Goal: Transaction & Acquisition: Purchase product/service

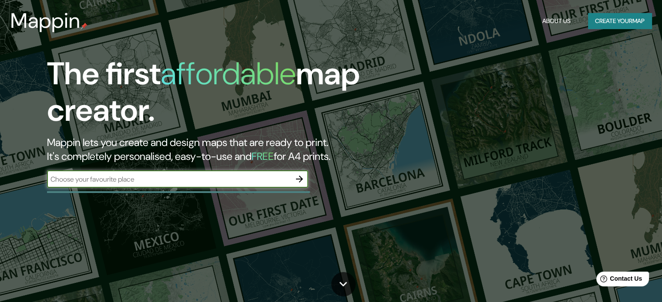
click at [595, 19] on button "Create your map" at bounding box center [620, 21] width 64 height 16
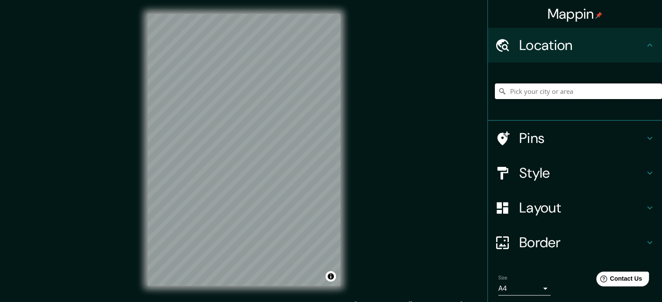
click at [524, 90] on input "Pick your city or area" at bounding box center [578, 92] width 167 height 16
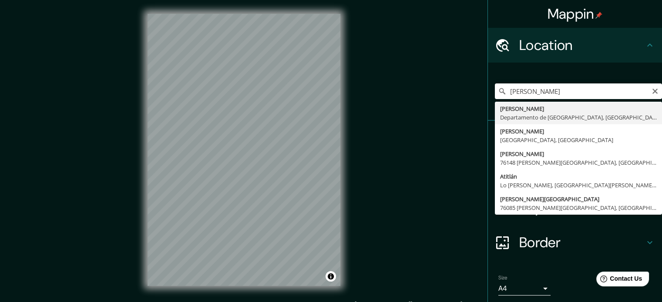
type input "[PERSON_NAME], [GEOGRAPHIC_DATA], [GEOGRAPHIC_DATA]"
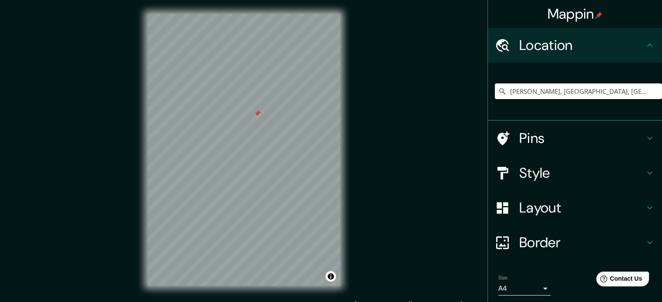
click at [554, 168] on h4 "Style" at bounding box center [581, 172] width 125 height 17
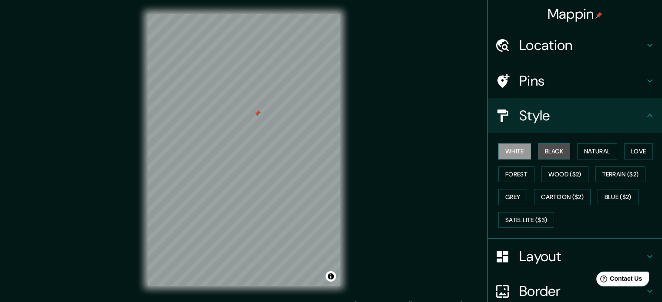
click at [549, 158] on button "Black" at bounding box center [554, 152] width 33 height 16
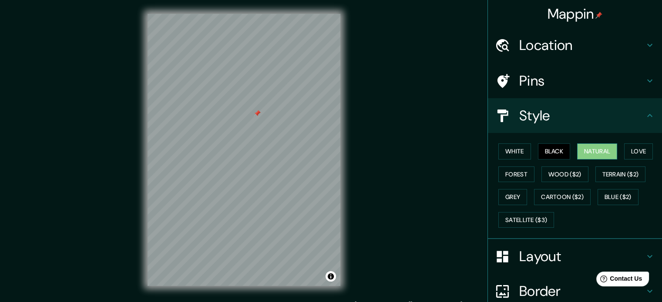
click at [581, 151] on button "Natural" at bounding box center [597, 152] width 40 height 16
click at [624, 146] on button "Love" at bounding box center [638, 152] width 29 height 16
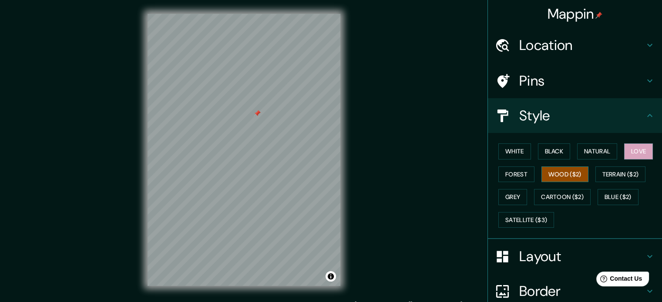
click at [567, 167] on button "Wood ($2)" at bounding box center [564, 175] width 47 height 16
click at [503, 173] on button "Forest" at bounding box center [516, 175] width 36 height 16
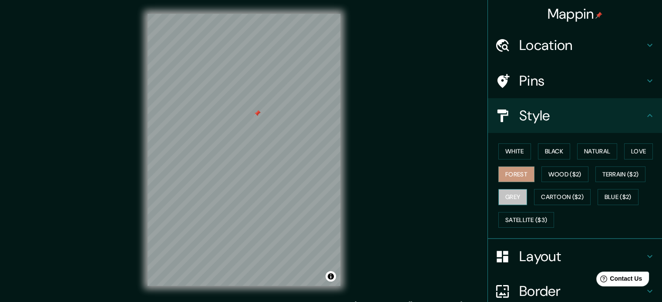
click at [501, 201] on button "Grey" at bounding box center [512, 197] width 29 height 16
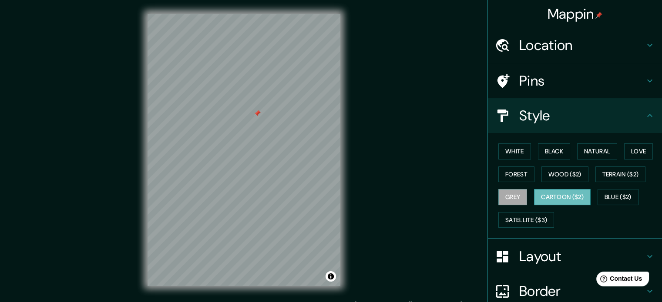
click at [542, 192] on button "Cartoon ($2)" at bounding box center [562, 197] width 57 height 16
click at [615, 191] on button "Blue ($2)" at bounding box center [618, 197] width 41 height 16
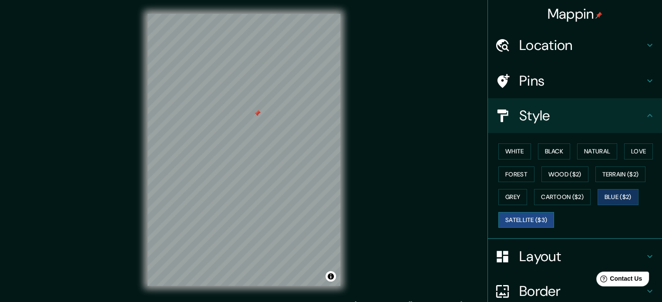
click at [515, 220] on button "Satellite ($3)" at bounding box center [526, 220] width 56 height 16
click at [356, 177] on div "Mappin Location [PERSON_NAME][GEOGRAPHIC_DATA], [GEOGRAPHIC_DATA], [GEOGRAPHIC_…" at bounding box center [331, 157] width 662 height 314
click at [506, 149] on button "White" at bounding box center [514, 152] width 33 height 16
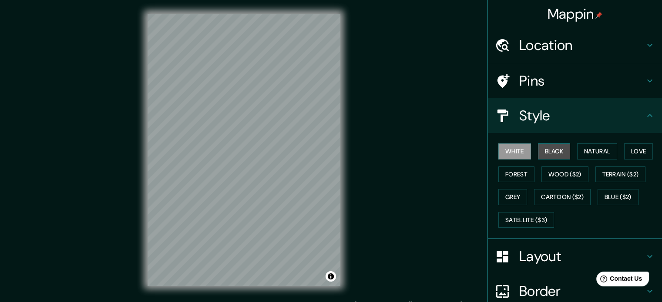
click at [538, 154] on button "Black" at bounding box center [554, 152] width 33 height 16
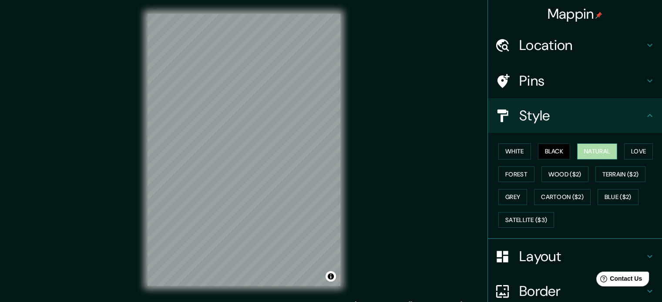
click at [577, 154] on button "Natural" at bounding box center [597, 152] width 40 height 16
click at [538, 152] on button "Black" at bounding box center [554, 152] width 33 height 16
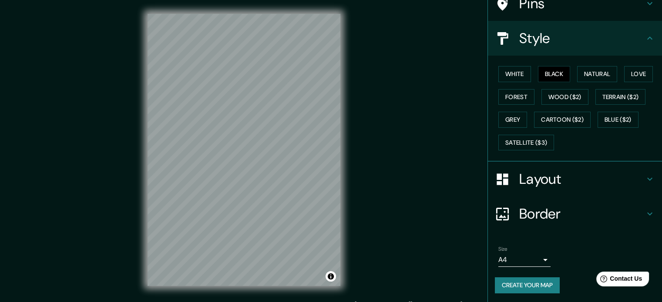
click at [537, 263] on body "Mappin Location [PERSON_NAME][GEOGRAPHIC_DATA], [GEOGRAPHIC_DATA], [GEOGRAPHIC_…" at bounding box center [331, 151] width 662 height 302
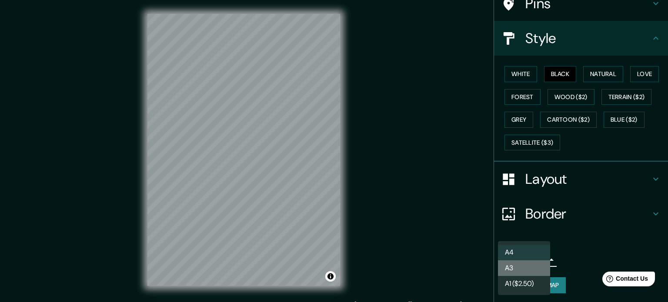
click at [538, 275] on li "A3" at bounding box center [524, 269] width 52 height 16
type input "a4"
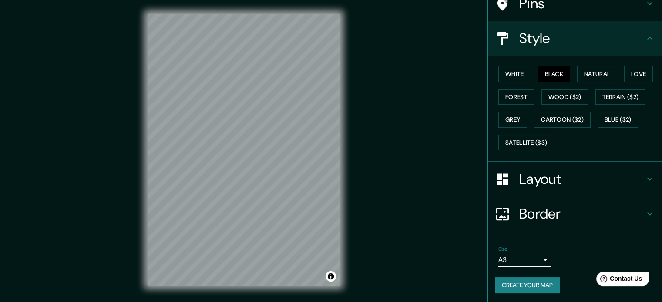
click at [587, 212] on h4 "Border" at bounding box center [581, 213] width 125 height 17
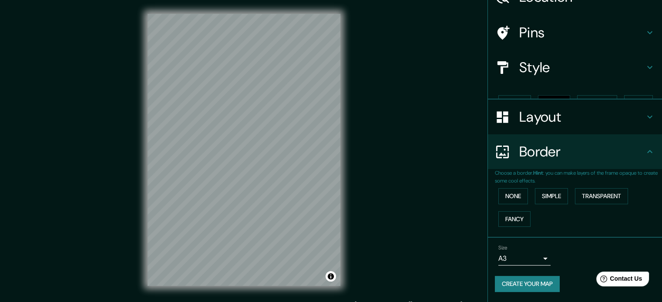
scroll to position [33, 0]
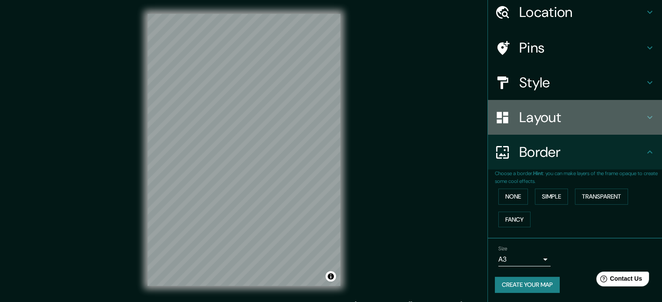
click at [578, 114] on h4 "Layout" at bounding box center [581, 117] width 125 height 17
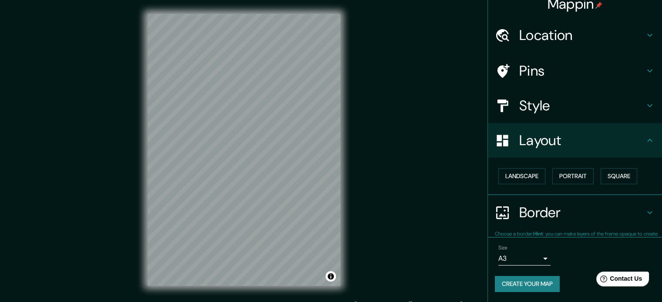
scroll to position [10, 0]
click at [573, 176] on button "Portrait" at bounding box center [572, 177] width 41 height 16
click at [604, 176] on button "Square" at bounding box center [619, 177] width 37 height 16
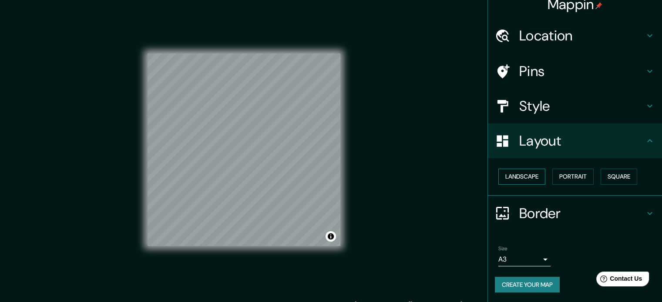
click at [531, 177] on button "Landscape" at bounding box center [521, 177] width 47 height 16
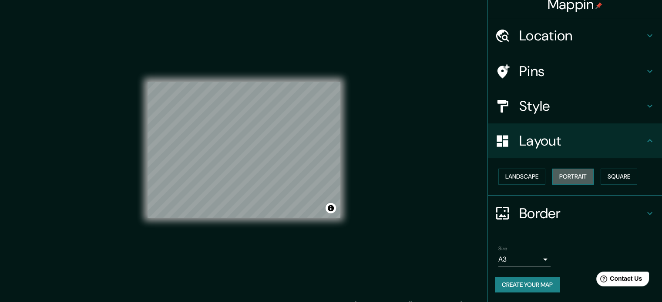
click at [561, 178] on button "Portrait" at bounding box center [572, 177] width 41 height 16
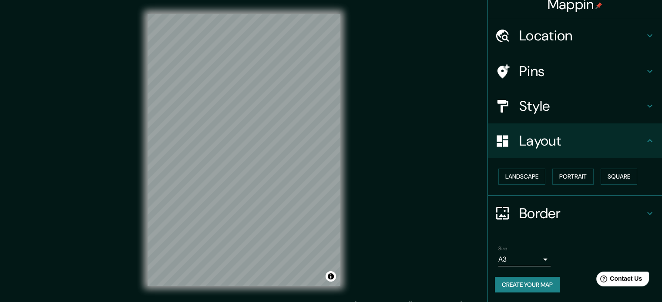
click at [522, 282] on button "Create your map" at bounding box center [527, 285] width 65 height 16
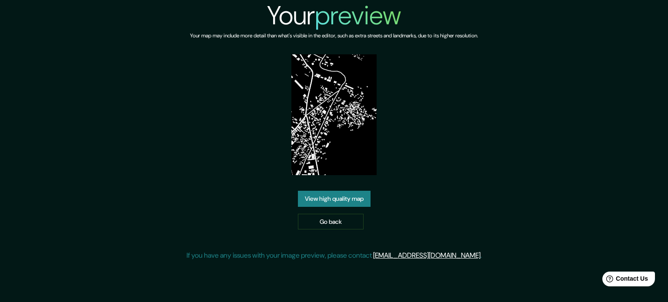
click at [355, 194] on link "View high quality map" at bounding box center [334, 199] width 73 height 16
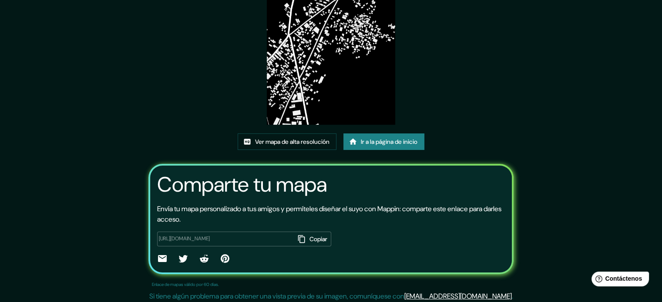
scroll to position [97, 0]
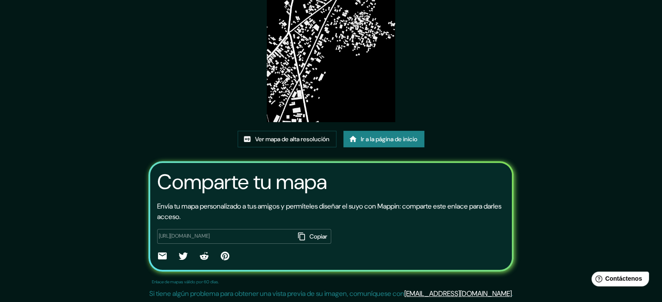
click at [369, 141] on font "Ir a la página de inicio" at bounding box center [389, 139] width 57 height 8
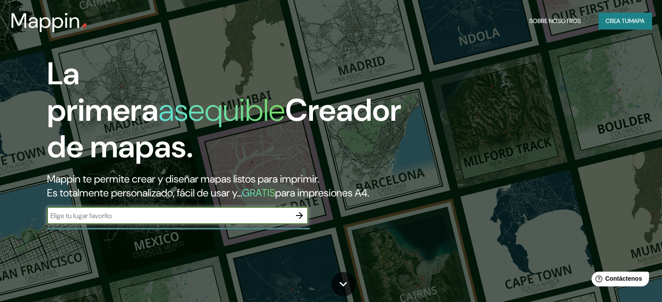
click at [48, 25] on font "Mappin" at bounding box center [45, 20] width 70 height 27
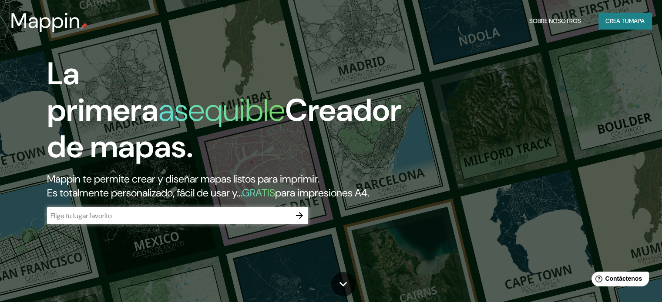
click at [85, 24] on img at bounding box center [84, 26] width 7 height 7
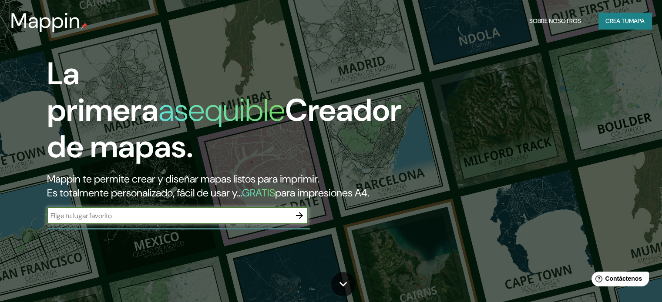
click at [123, 221] on input "text" at bounding box center [169, 216] width 244 height 10
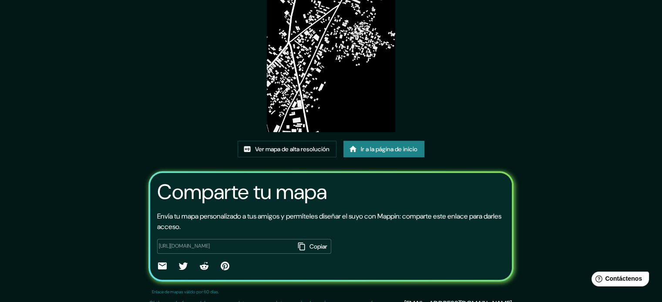
scroll to position [96, 0]
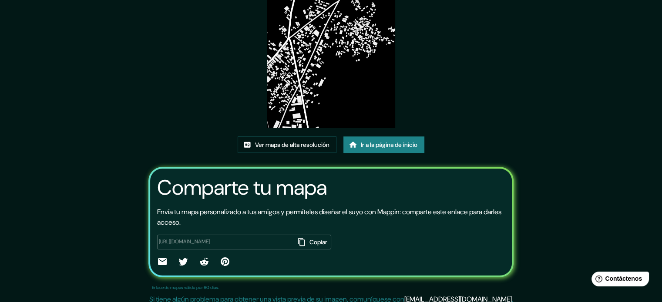
scroll to position [96, 0]
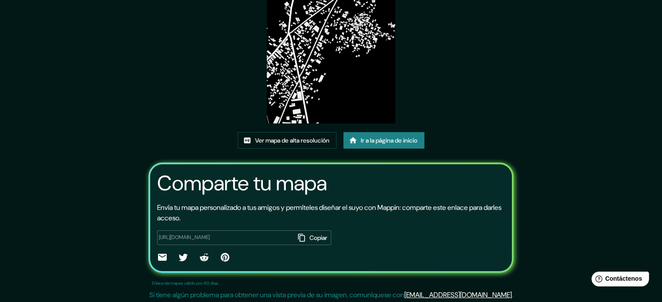
click at [295, 236] on button "Copiar" at bounding box center [313, 238] width 36 height 15
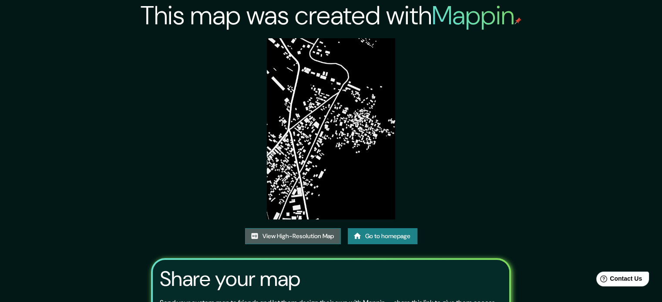
click at [311, 235] on link "View High-Resolution Map" at bounding box center [293, 236] width 96 height 16
